Goal: Information Seeking & Learning: Find specific fact

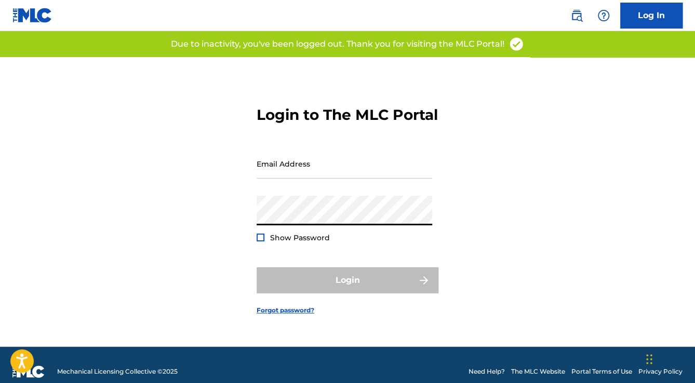
type input "[EMAIL_ADDRESS][DOMAIN_NAME]"
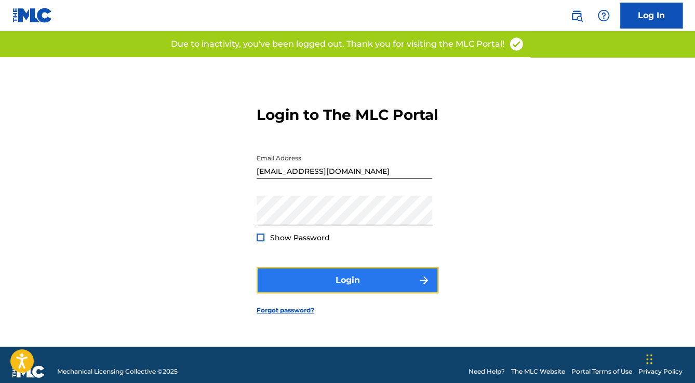
click at [308, 284] on button "Login" at bounding box center [348, 280] width 182 height 26
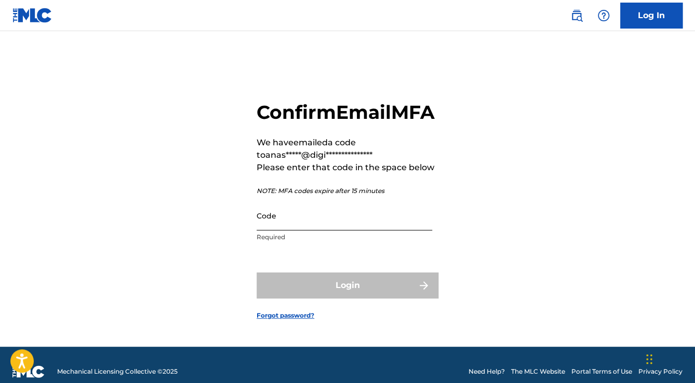
paste input "234820"
click at [304, 228] on input "234820" at bounding box center [345, 216] width 176 height 30
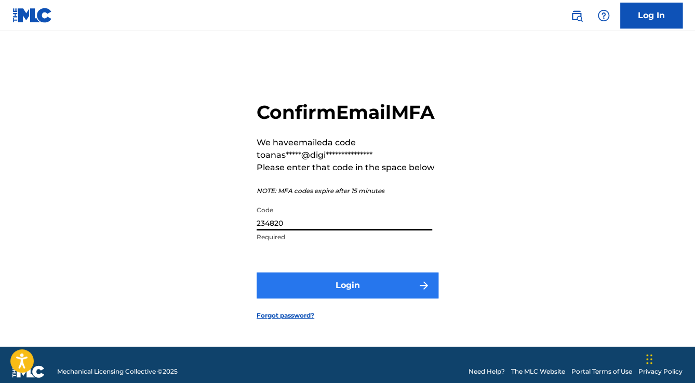
type input "234820"
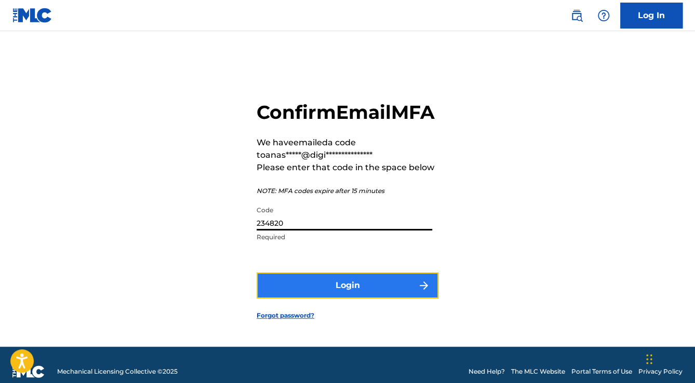
click at [338, 299] on button "Login" at bounding box center [348, 286] width 182 height 26
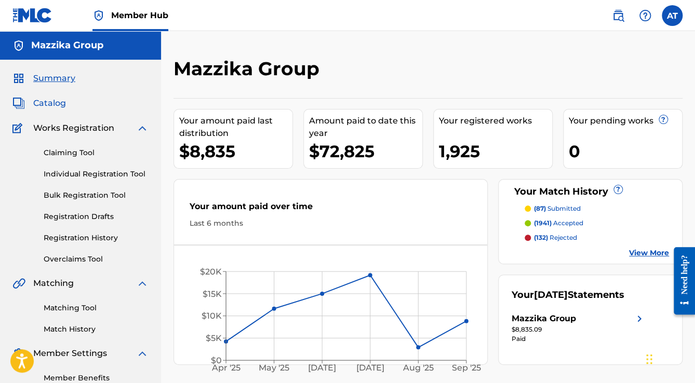
click at [61, 109] on span "Catalog" at bounding box center [49, 103] width 33 height 12
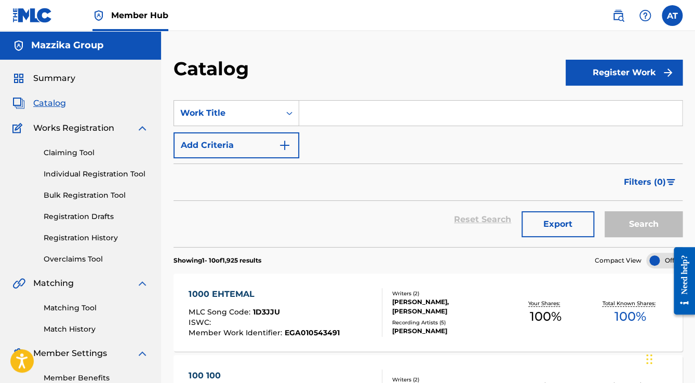
click at [319, 108] on input "Search Form" at bounding box center [490, 113] width 383 height 25
paste input "[PERSON_NAME]"
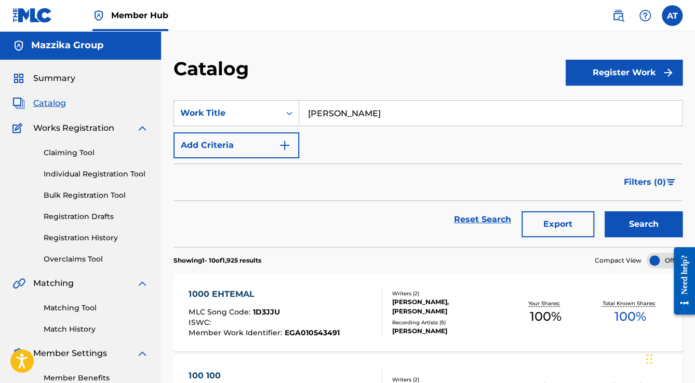
type input "[PERSON_NAME]"
click at [604, 211] on button "Search" at bounding box center [643, 224] width 78 height 26
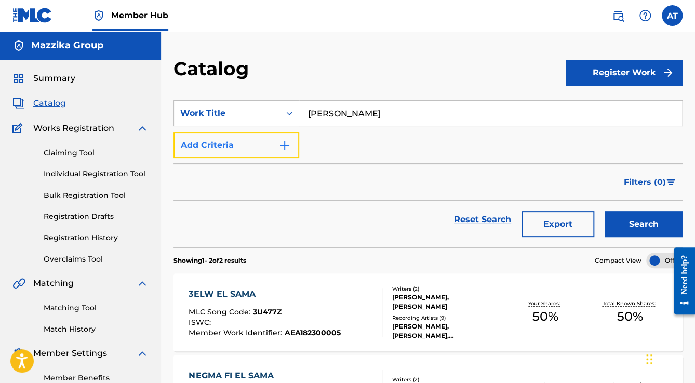
click at [289, 149] on img "Search Form" at bounding box center [284, 145] width 12 height 12
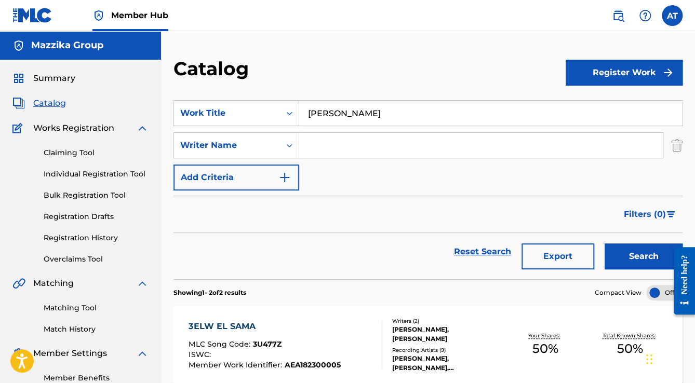
click at [328, 148] on input "Search Form" at bounding box center [480, 145] width 363 height 25
paste input "[PERSON_NAME]"
type input "[PERSON_NAME]"
drag, startPoint x: 234, startPoint y: 125, endPoint x: 188, endPoint y: 125, distance: 46.2
click at [188, 125] on div "SearchWithCriteria27564075-0f51-479f-8b34-20a49c4ffc8b Work Title [PERSON_NAME]" at bounding box center [427, 113] width 509 height 26
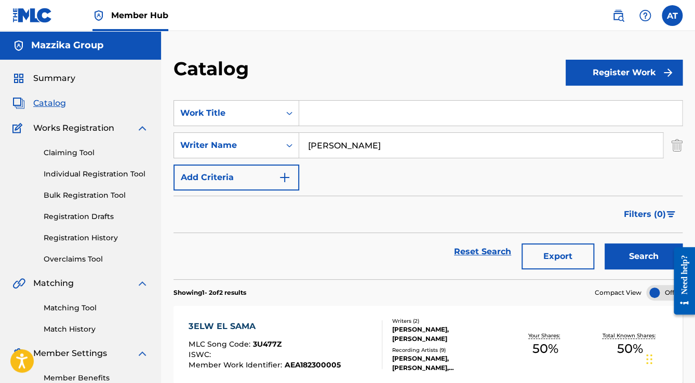
click at [604, 244] on button "Search" at bounding box center [643, 257] width 78 height 26
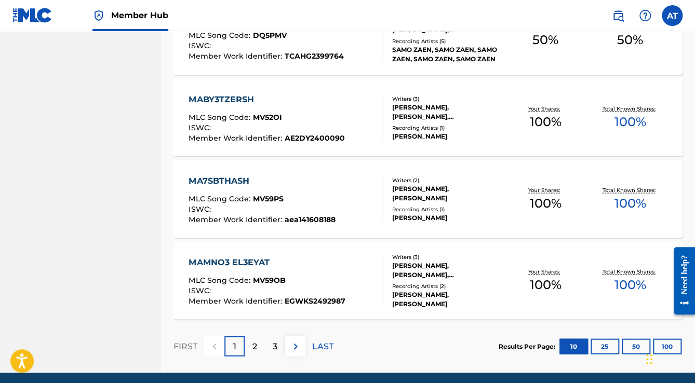
scroll to position [831, 0]
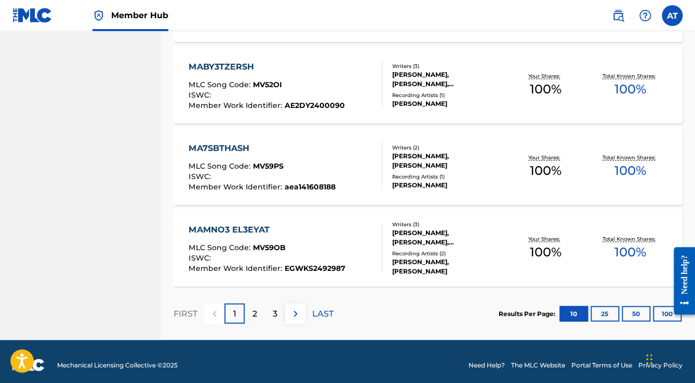
click at [666, 308] on div at bounding box center [680, 281] width 29 height 84
click at [659, 313] on button "100" at bounding box center [667, 314] width 29 height 16
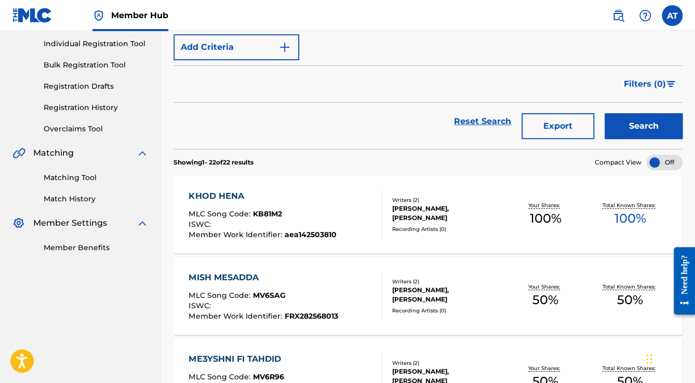
scroll to position [0, 0]
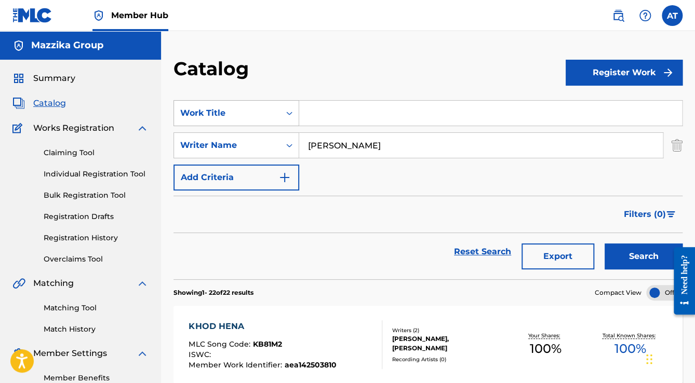
drag, startPoint x: 412, startPoint y: 145, endPoint x: 215, endPoint y: 104, distance: 201.0
click at [217, 104] on div "SearchWithCriteria27564075-0f51-479f-8b34-20a49c4ffc8b Work Title SearchWithCri…" at bounding box center [427, 145] width 509 height 90
paste input "[PERSON_NAME]"
click at [604, 244] on button "Search" at bounding box center [643, 257] width 78 height 26
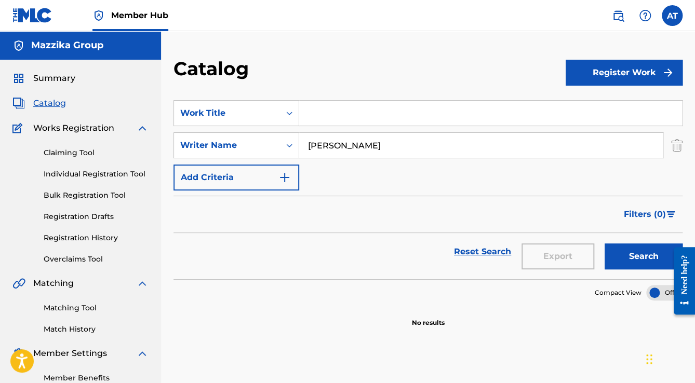
click at [604, 244] on button "Search" at bounding box center [643, 257] width 78 height 26
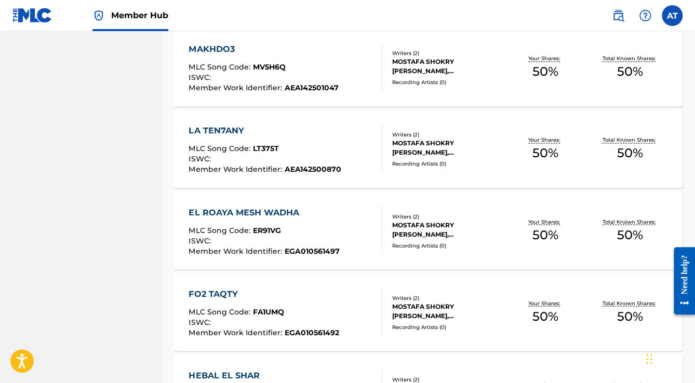
scroll to position [789, 0]
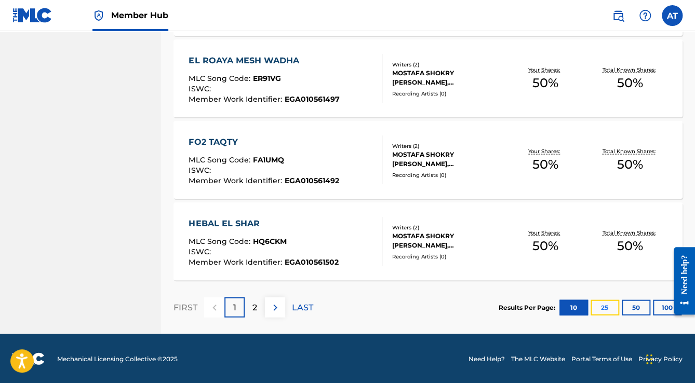
click at [608, 307] on button "25" at bounding box center [604, 308] width 29 height 16
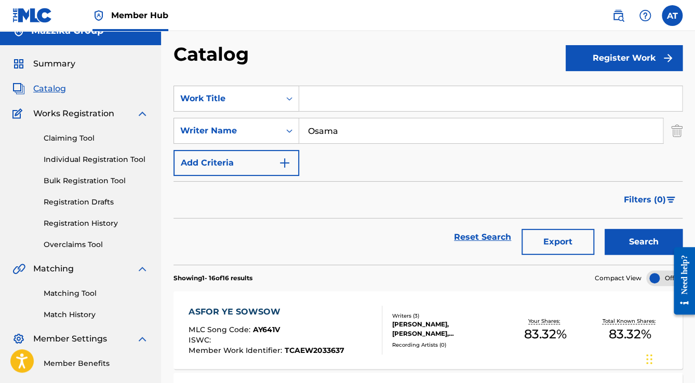
scroll to position [0, 0]
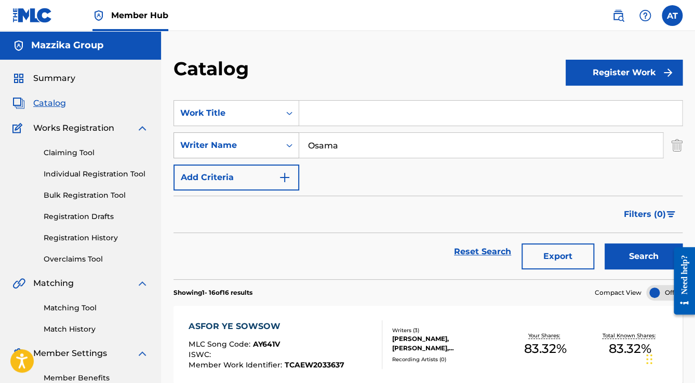
drag, startPoint x: 353, startPoint y: 143, endPoint x: 176, endPoint y: 147, distance: 177.1
click at [176, 147] on div "SearchWithCriteria3b8bb66f-87dd-4fe0-ba36-bf04d32b2551 Writer Name [PERSON_NAME]" at bounding box center [427, 145] width 509 height 26
paste input "[PERSON_NAME]"
click at [604, 244] on button "Search" at bounding box center [643, 257] width 78 height 26
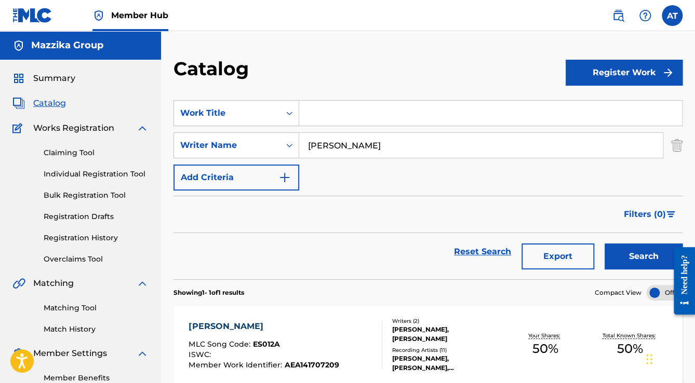
drag, startPoint x: 465, startPoint y: 146, endPoint x: 382, endPoint y: 156, distance: 84.2
click at [382, 156] on input "[PERSON_NAME]" at bounding box center [480, 145] width 363 height 25
type input "[PERSON_NAME]"
click at [604, 244] on button "Search" at bounding box center [643, 257] width 78 height 26
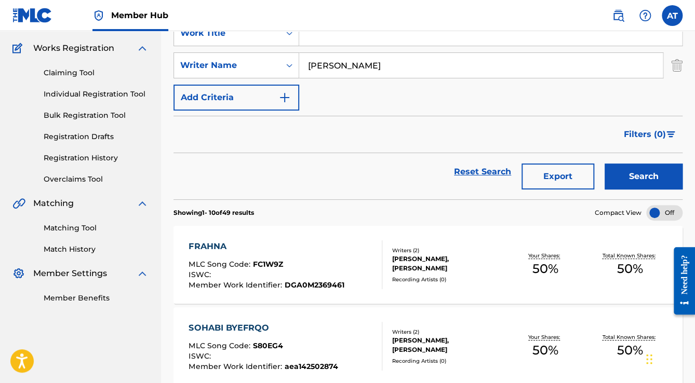
scroll to position [83, 0]
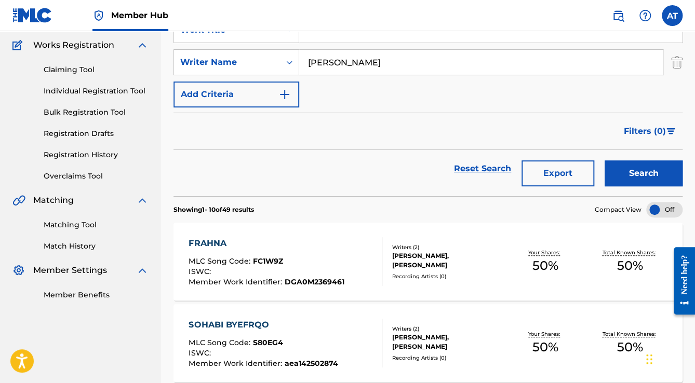
click at [347, 273] on div "FRAHNA MLC Song Code : FC1W9Z ISWC : Member Work Identifier : DGA0M2369461" at bounding box center [284, 261] width 193 height 49
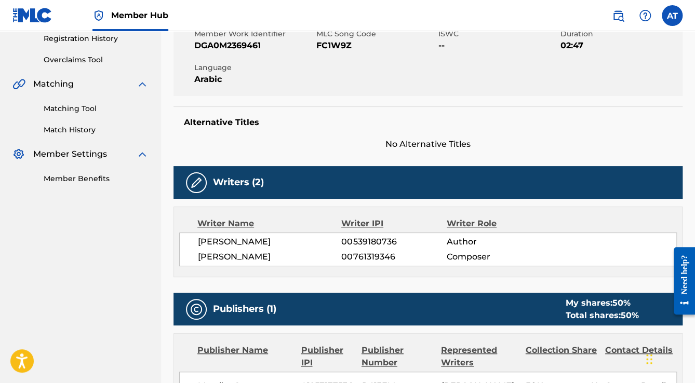
scroll to position [208, 0]
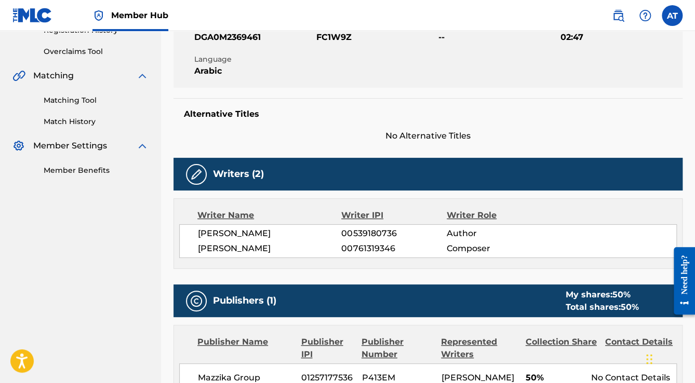
click at [363, 232] on span "00539180736" at bounding box center [393, 233] width 105 height 12
copy span "00539180736"
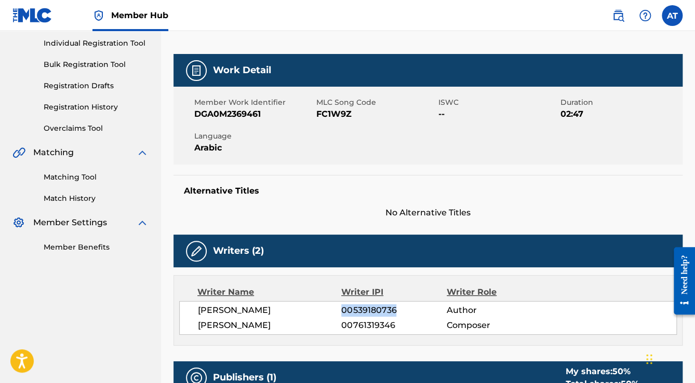
scroll to position [0, 0]
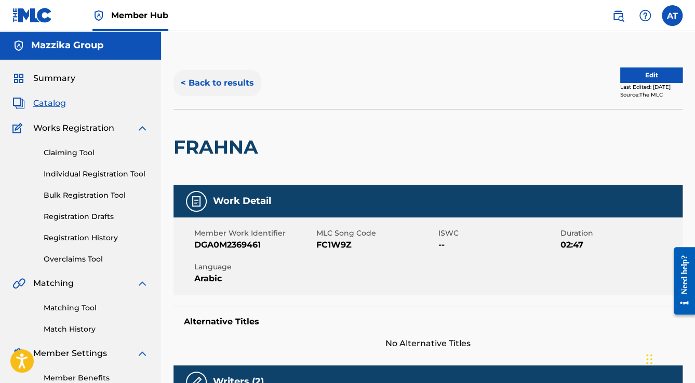
click at [216, 83] on button "< Back to results" at bounding box center [217, 83] width 88 height 26
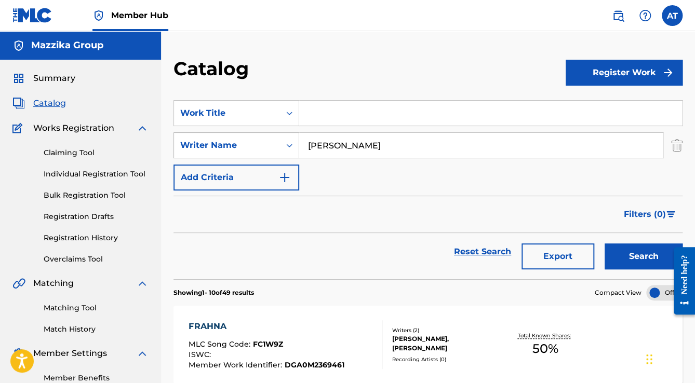
drag, startPoint x: 423, startPoint y: 143, endPoint x: 214, endPoint y: 137, distance: 208.9
click at [214, 137] on div "SearchWithCriteria3b8bb66f-87dd-4fe0-ba36-bf04d32b2551 Writer Name [PERSON_NAME]" at bounding box center [427, 145] width 509 height 26
paste input "[DEMOGRAPHIC_DATA] ZAKI"
type input "[DEMOGRAPHIC_DATA] ZAKI"
click at [604, 244] on button "Search" at bounding box center [643, 257] width 78 height 26
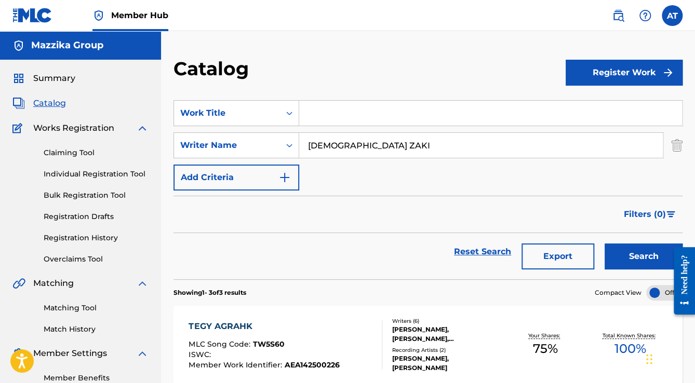
click at [492, 346] on div "Recording Artists ( 2 )" at bounding box center [447, 350] width 111 height 8
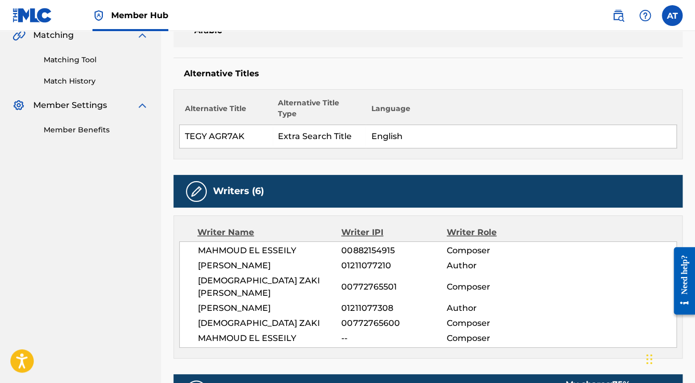
scroll to position [249, 0]
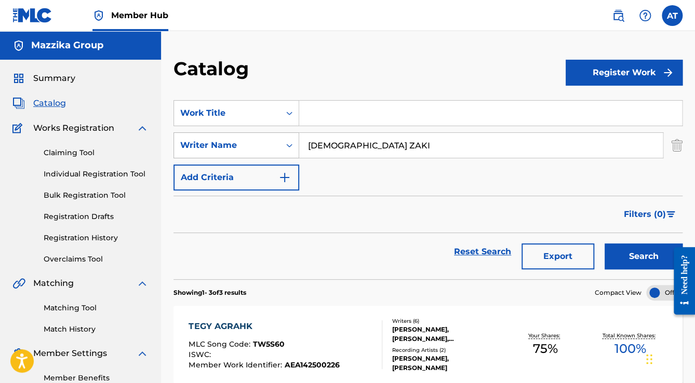
drag, startPoint x: 383, startPoint y: 146, endPoint x: 236, endPoint y: 144, distance: 147.0
click at [246, 145] on div "SearchWithCriteria3b8bb66f-87dd-4fe0-ba36-bf04d32b2551 Writer Name [DEMOGRAPHIC…" at bounding box center [427, 145] width 509 height 26
paste input "MOUSTAPHA MORS"
click at [604, 244] on button "Search" at bounding box center [643, 257] width 78 height 26
drag, startPoint x: 330, startPoint y: 135, endPoint x: 285, endPoint y: 127, distance: 46.4
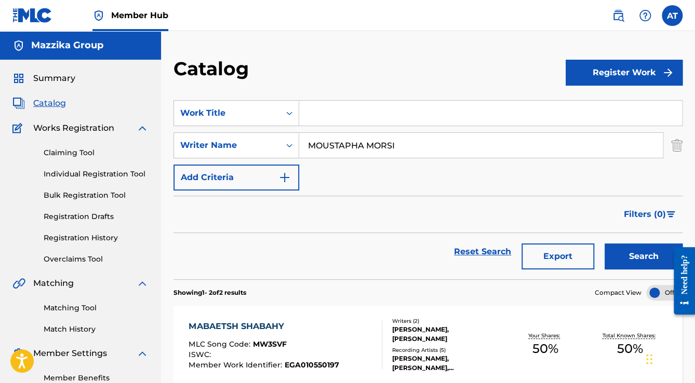
click at [285, 127] on div "SearchWithCriteria27564075-0f51-479f-8b34-20a49c4ffc8b Work Title SearchWithCri…" at bounding box center [427, 145] width 509 height 90
paste input "Jad El Khoury"
type input "Jad El Khoury"
click at [604, 244] on button "Search" at bounding box center [643, 257] width 78 height 26
